Goal: Check status: Check status

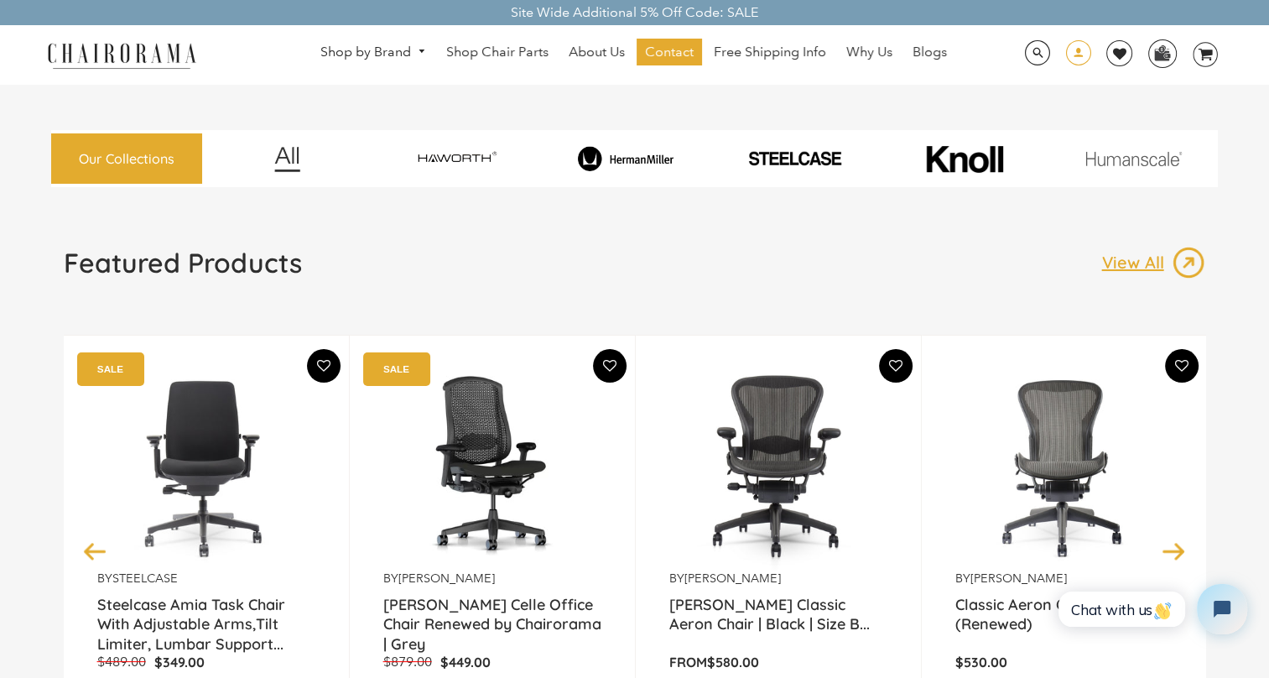
click at [1087, 57] on span at bounding box center [1077, 54] width 25 height 29
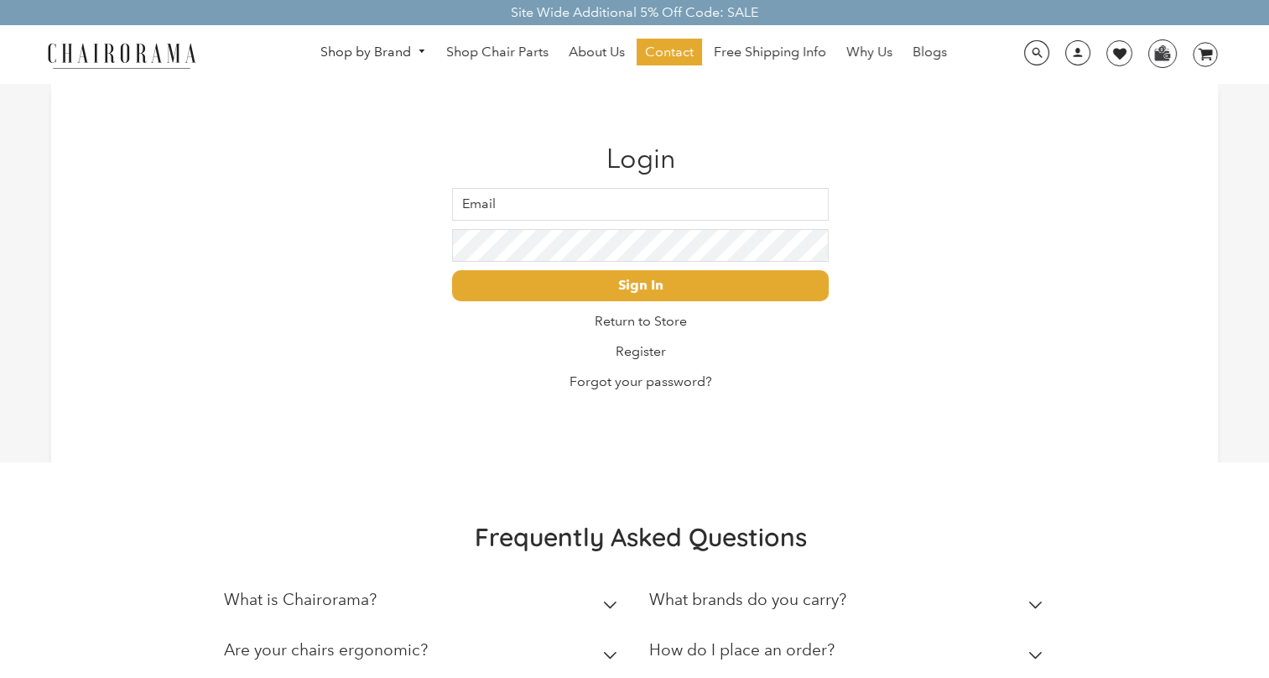
type input "eegberg@leupold.com"
click at [678, 194] on input "eegberg@leupold.com" at bounding box center [640, 204] width 377 height 33
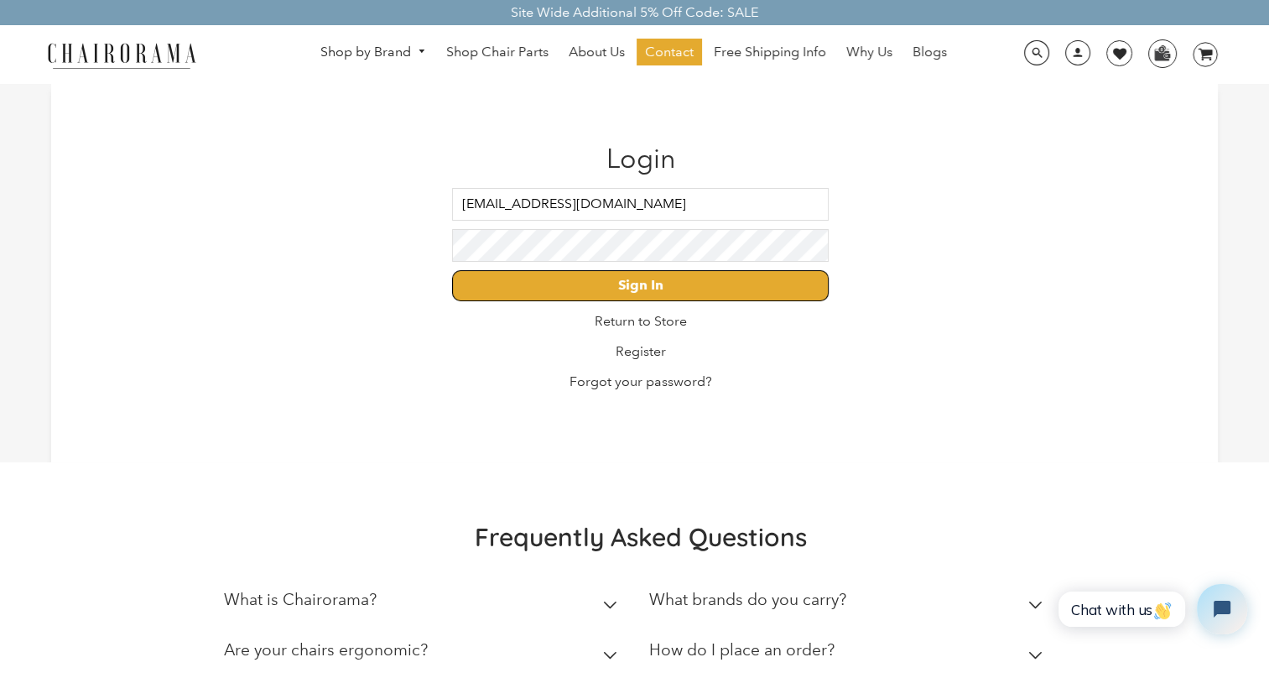
click at [651, 277] on input "Sign In" at bounding box center [640, 285] width 377 height 31
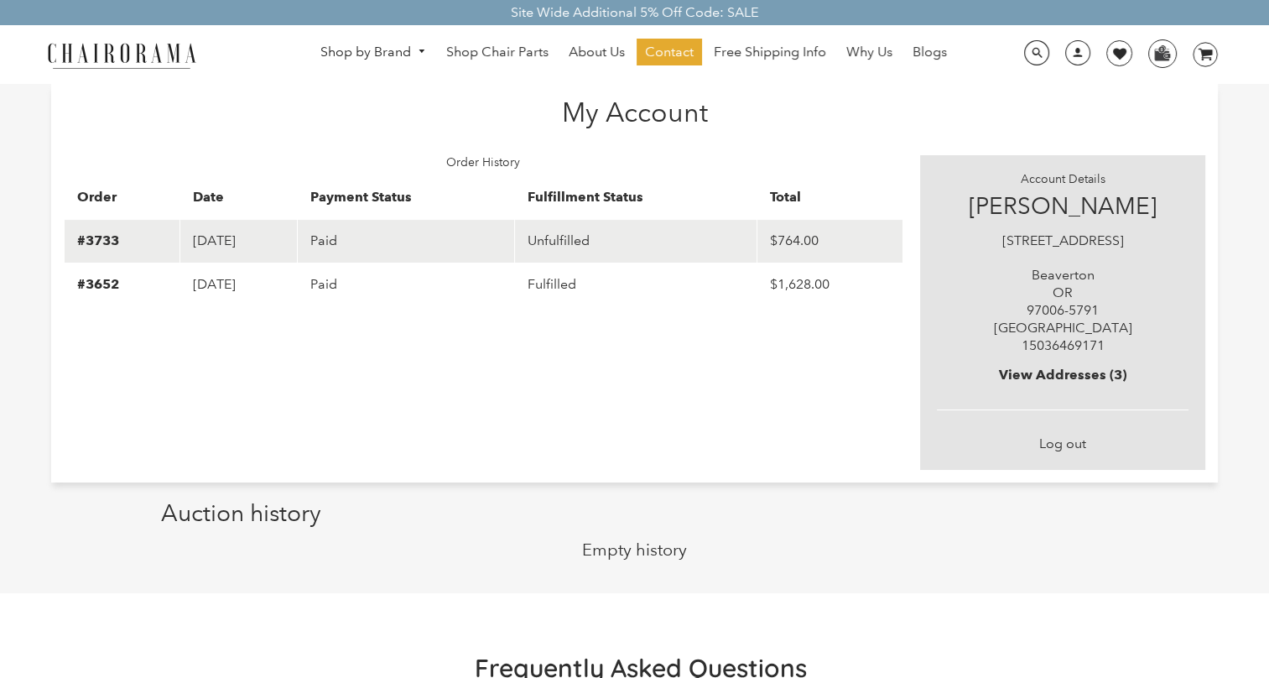
click at [486, 259] on td "Paid" at bounding box center [406, 241] width 218 height 44
drag, startPoint x: 319, startPoint y: 255, endPoint x: 275, endPoint y: 248, distance: 44.1
click at [297, 255] on td "August 07, 2025" at bounding box center [238, 241] width 117 height 44
click at [101, 239] on link "#3733" at bounding box center [98, 240] width 42 height 16
click at [606, 245] on td "Unfulfilled" at bounding box center [636, 241] width 242 height 44
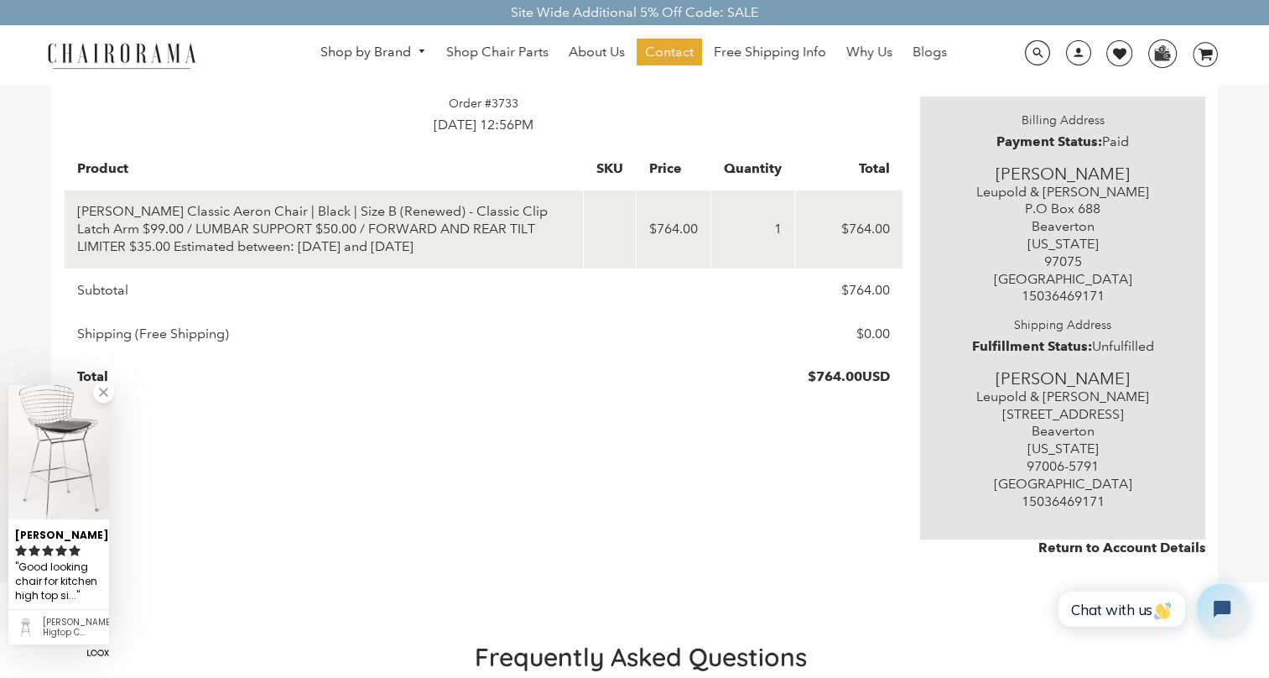
click at [1056, 328] on h4 "Shipping Address" at bounding box center [1063, 325] width 252 height 14
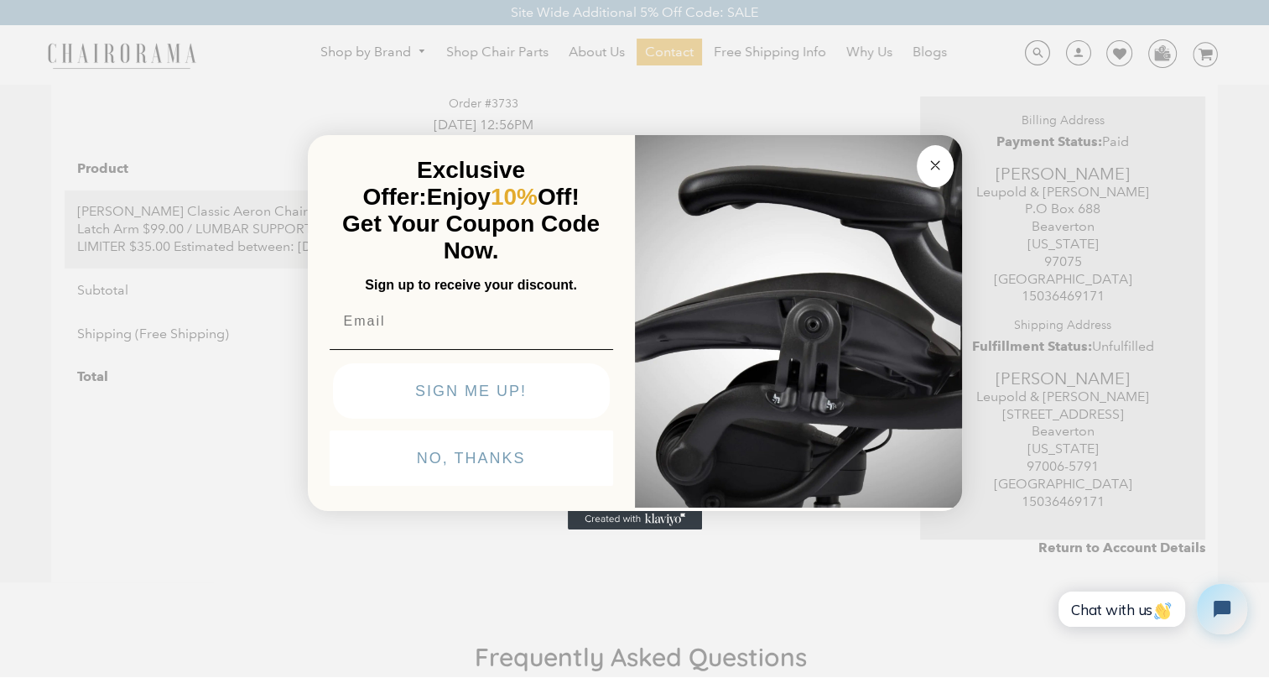
click at [950, 173] on button "Close dialog" at bounding box center [935, 166] width 37 height 42
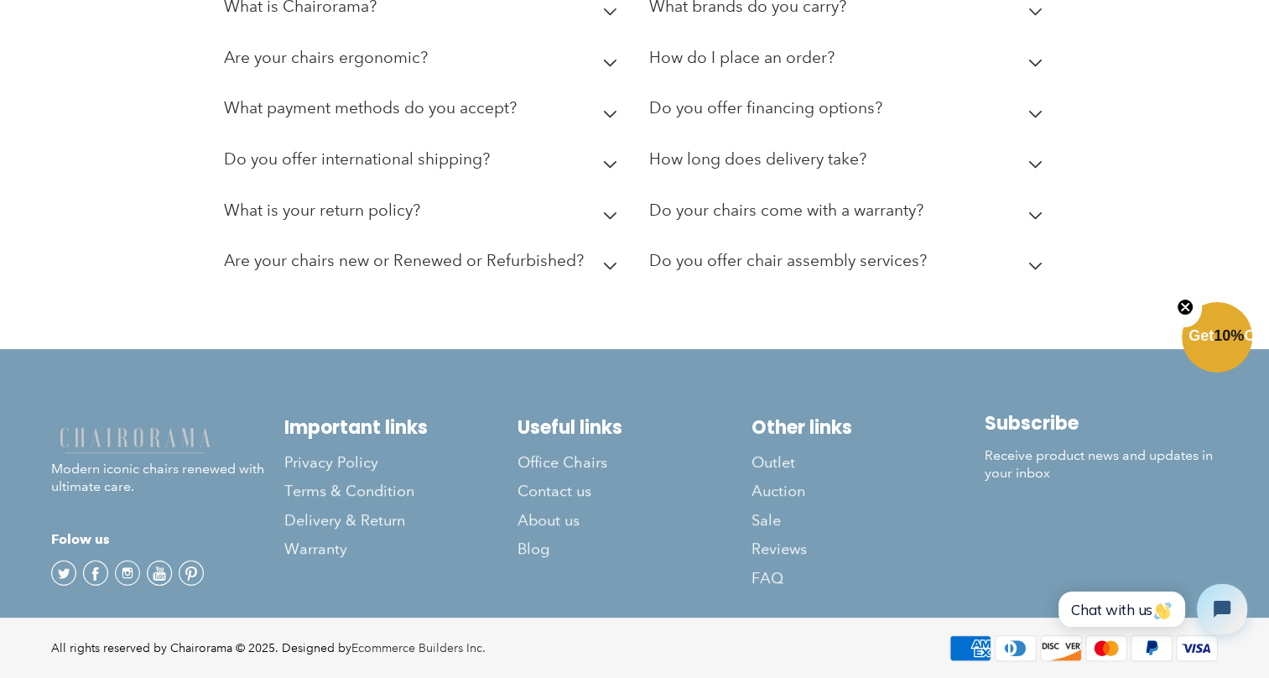
scroll to position [716, 0]
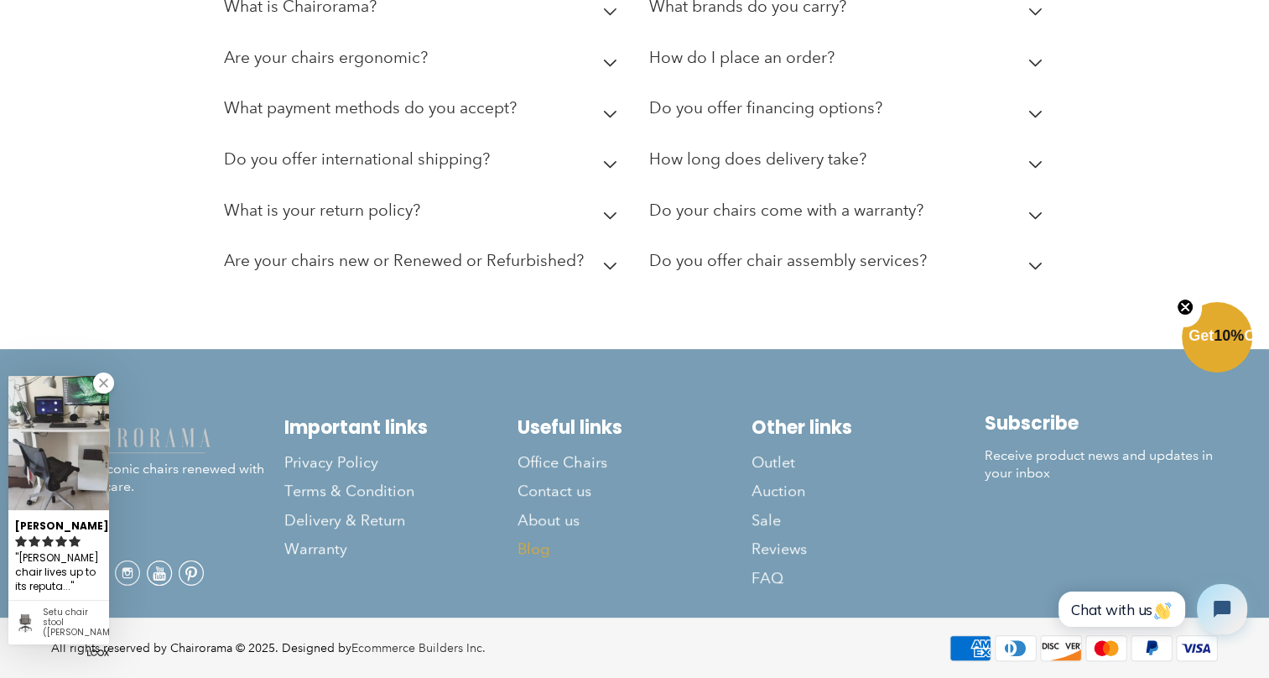
drag, startPoint x: 579, startPoint y: 490, endPoint x: 657, endPoint y: 539, distance: 91.9
click at [657, 539] on link "Blog" at bounding box center [634, 548] width 233 height 29
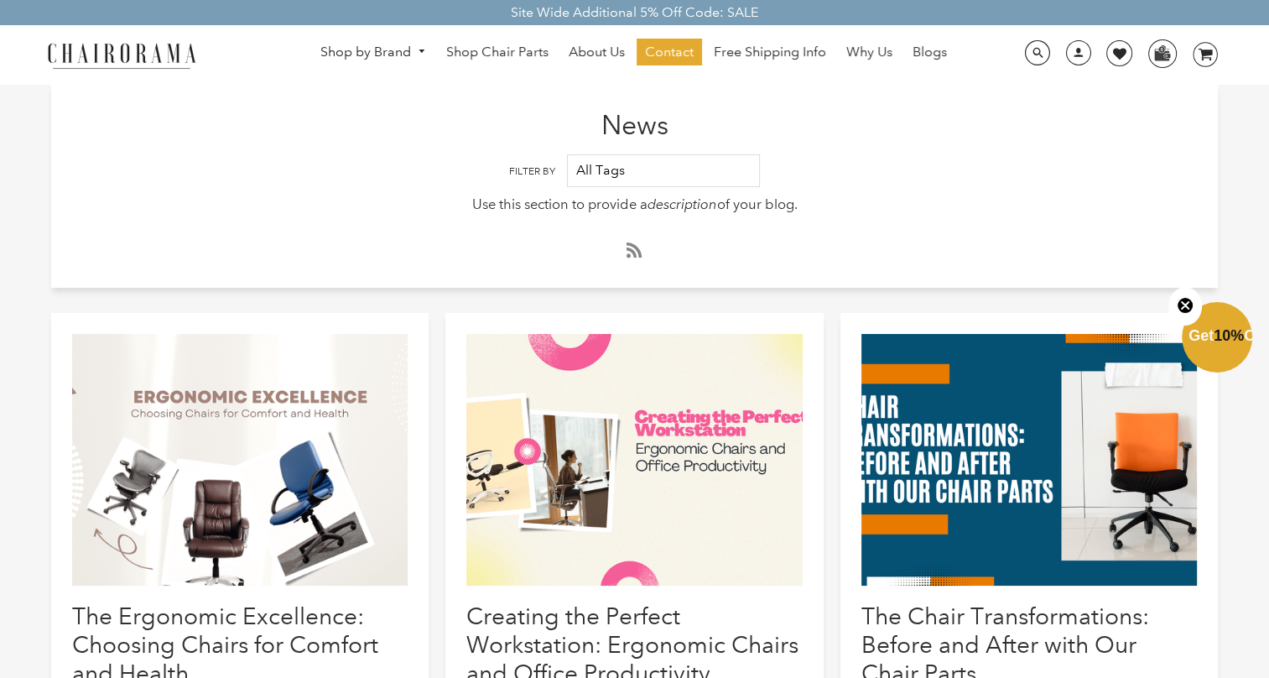
drag, startPoint x: 591, startPoint y: 492, endPoint x: 519, endPoint y: 294, distance: 210.7
click at [519, 294] on div "News Filter By All Tags aeron Ergonomic ergonomic chair haworth Herman Miller o…" at bounding box center [635, 198] width 1168 height 229
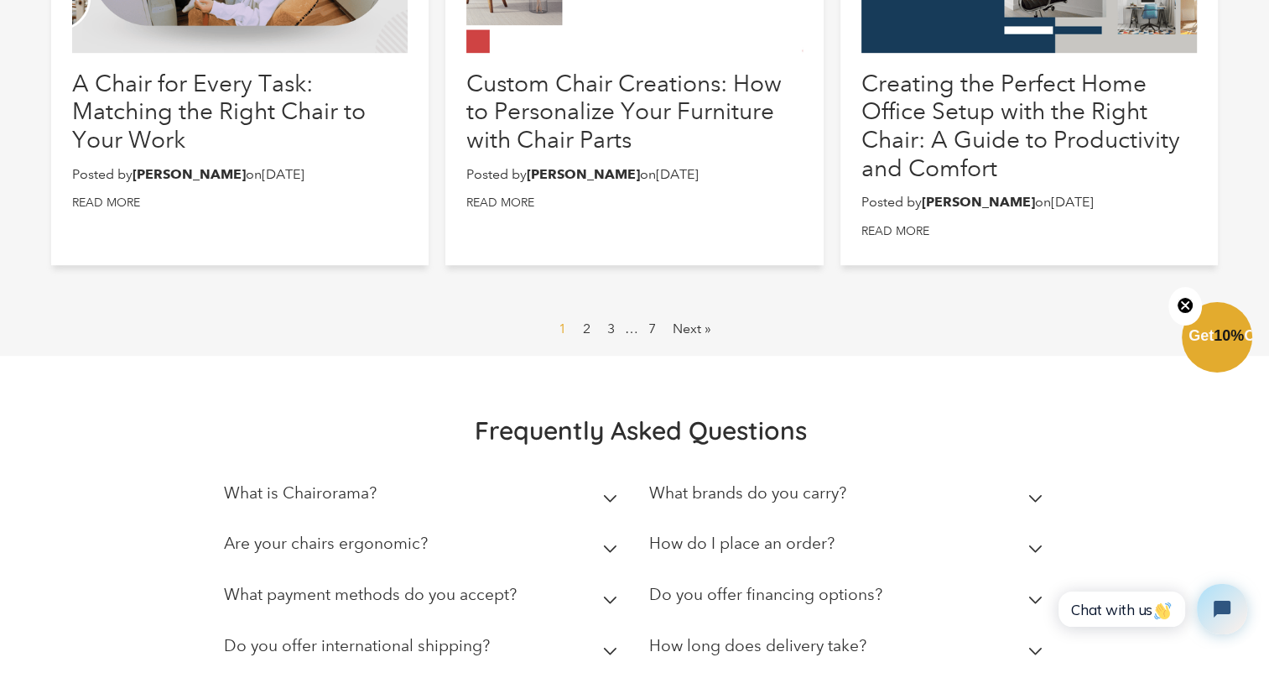
scroll to position [1426, 0]
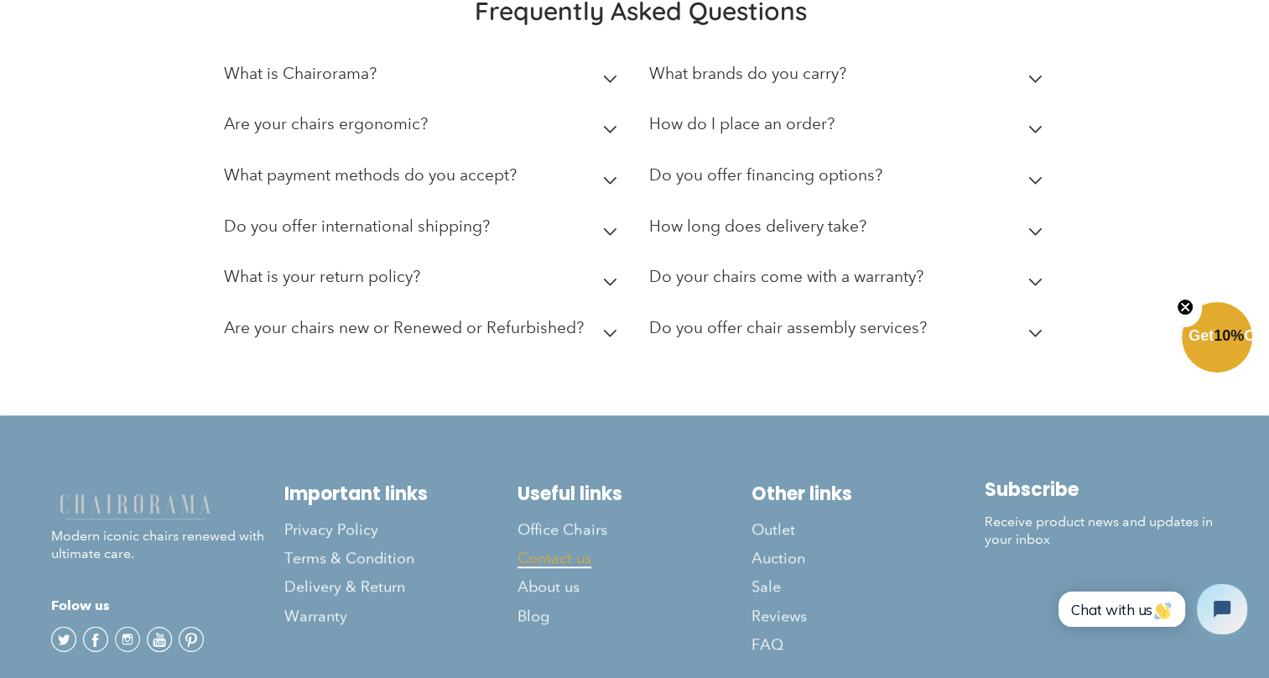
click at [554, 559] on span "Contact us" at bounding box center [555, 558] width 74 height 19
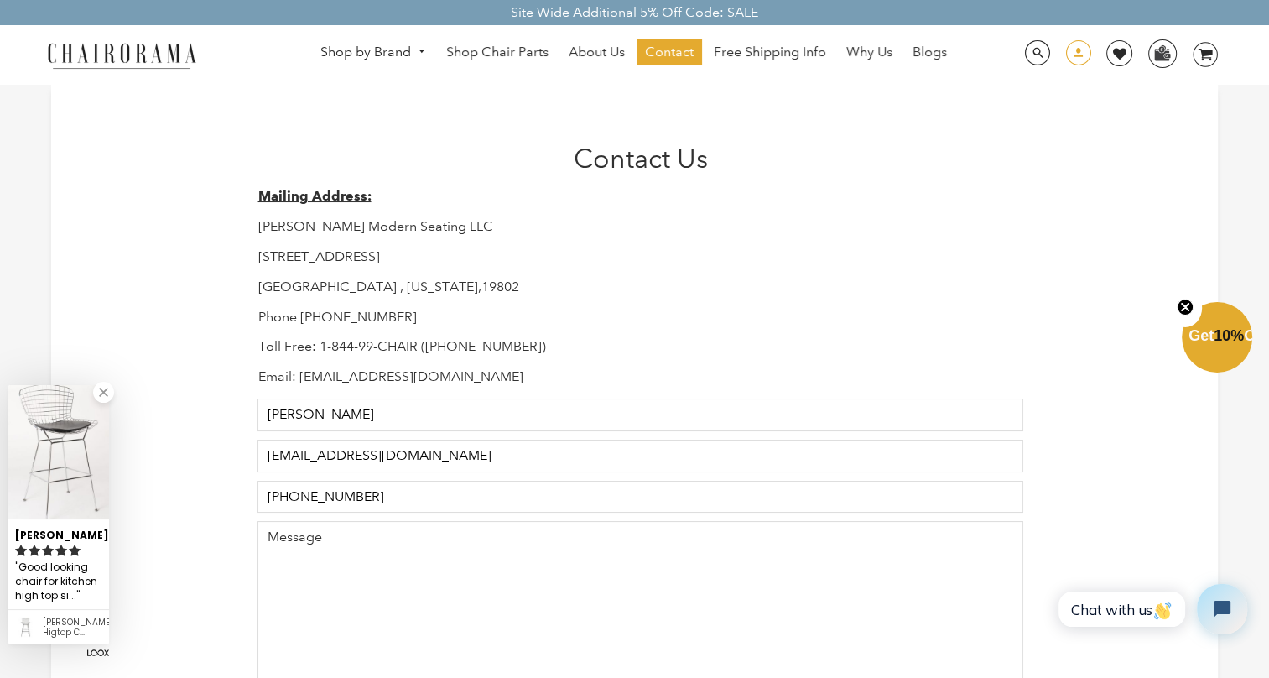
click at [1080, 54] on span at bounding box center [1077, 54] width 25 height 29
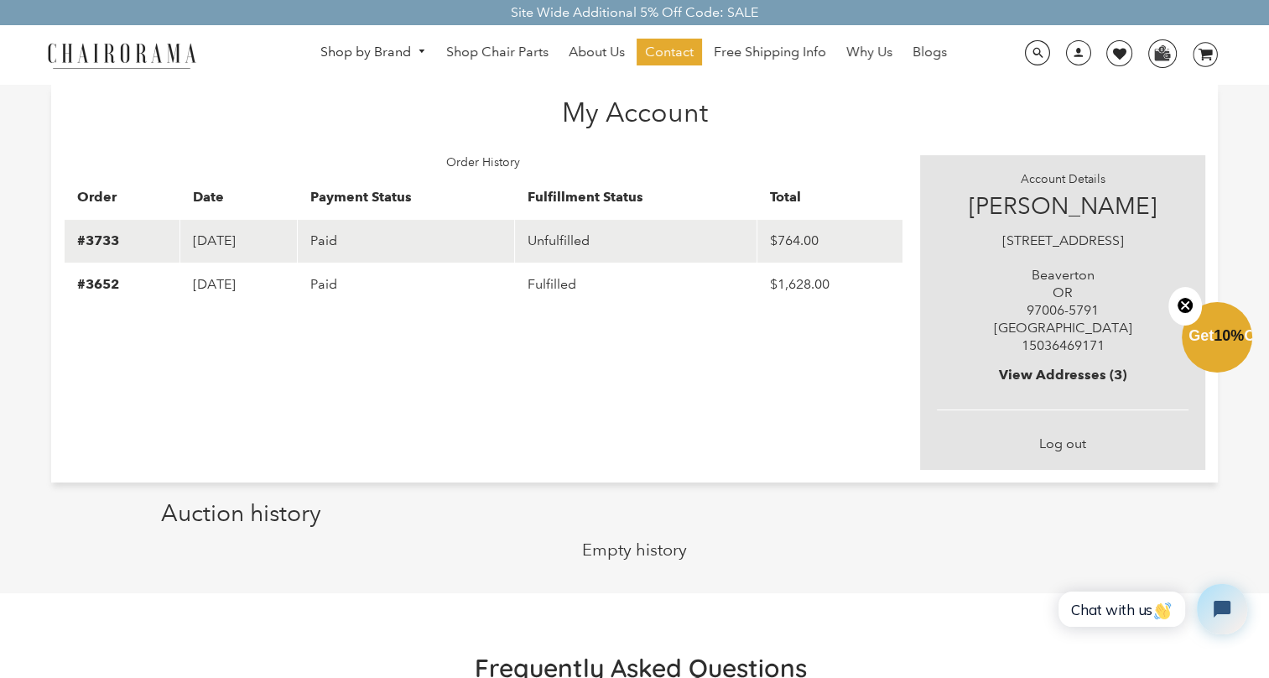
click at [782, 239] on span "$764.00" at bounding box center [794, 240] width 49 height 16
drag, startPoint x: 782, startPoint y: 239, endPoint x: 726, endPoint y: 234, distance: 56.4
click at [726, 234] on td "Unfulfilled" at bounding box center [636, 241] width 242 height 44
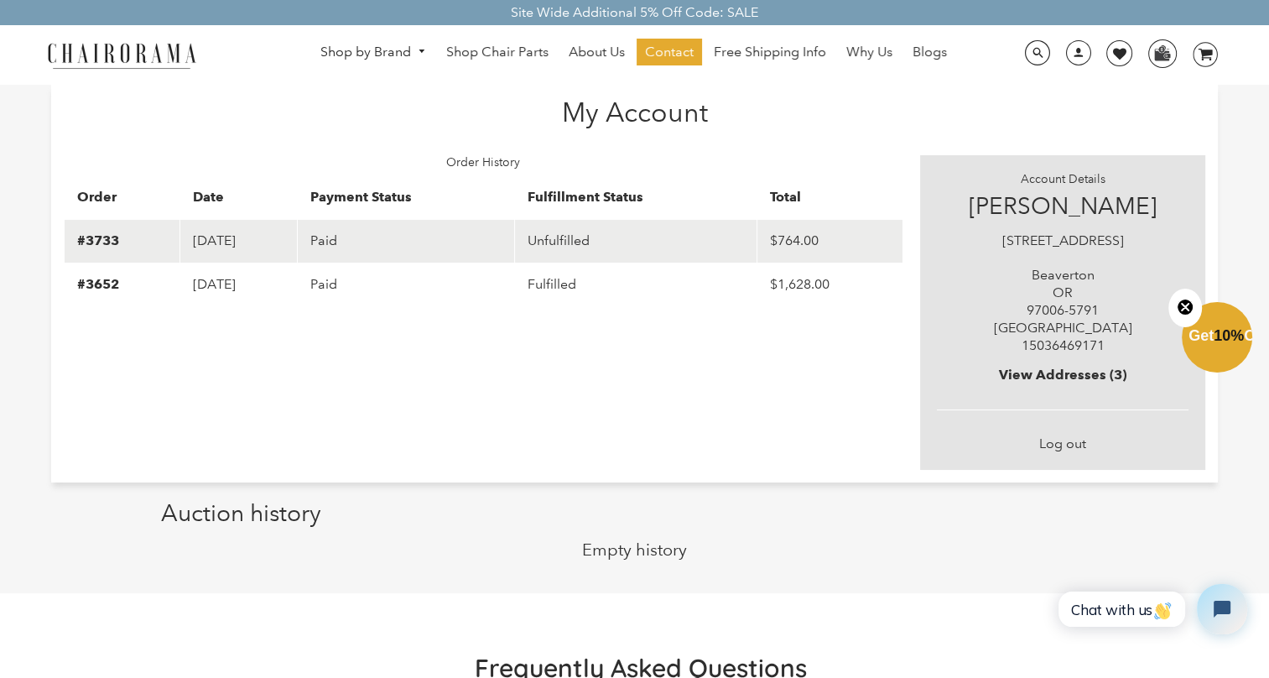
click at [462, 239] on td "Paid" at bounding box center [406, 241] width 218 height 44
drag, startPoint x: 462, startPoint y: 239, endPoint x: 245, endPoint y: 232, distance: 217.4
click at [454, 240] on td "Paid" at bounding box center [406, 241] width 218 height 44
click at [234, 232] on td "August 07, 2025" at bounding box center [238, 241] width 117 height 44
click at [106, 229] on td "#3733" at bounding box center [122, 241] width 116 height 44
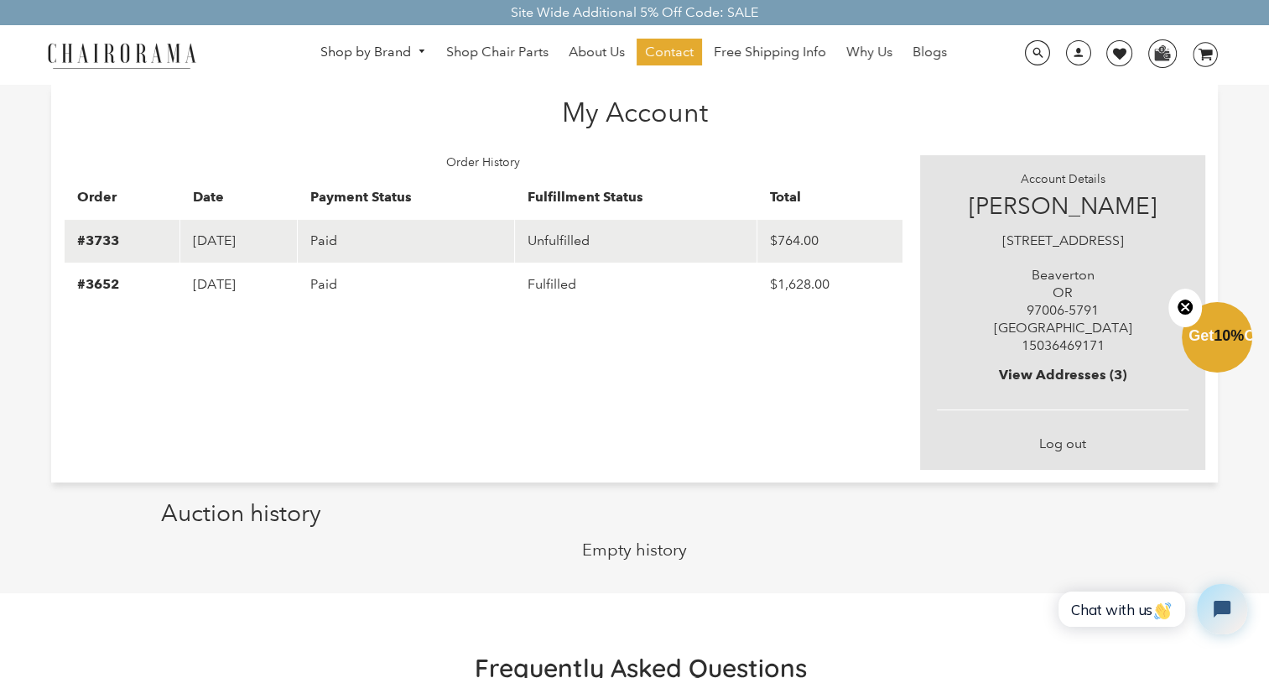
click at [91, 250] on td "#3733" at bounding box center [122, 241] width 116 height 44
click at [91, 245] on link "#3733" at bounding box center [98, 240] width 42 height 16
click at [102, 282] on link "#3652" at bounding box center [98, 284] width 42 height 16
click at [99, 250] on td "#3733" at bounding box center [122, 241] width 116 height 44
click at [100, 242] on link "#3733" at bounding box center [98, 240] width 42 height 16
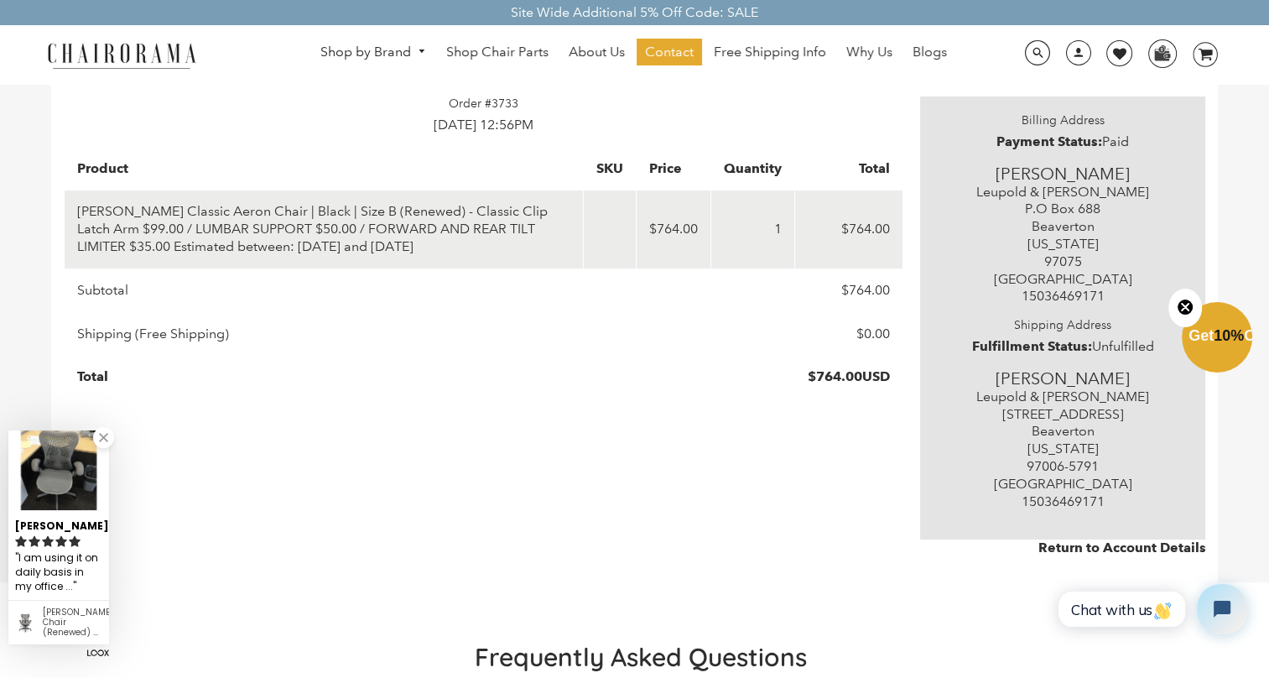
drag, startPoint x: 1083, startPoint y: 264, endPoint x: 997, endPoint y: 192, distance: 112.6
click at [997, 192] on p "Leupold & [PERSON_NAME] P.O [GEOGRAPHIC_DATA] [US_STATE] 97075 United States 15…" at bounding box center [1063, 245] width 252 height 122
copy p "[PERSON_NAME] & [PERSON_NAME] [STREET_ADDRESS][US_STATE]"
